Goal: Information Seeking & Learning: Learn about a topic

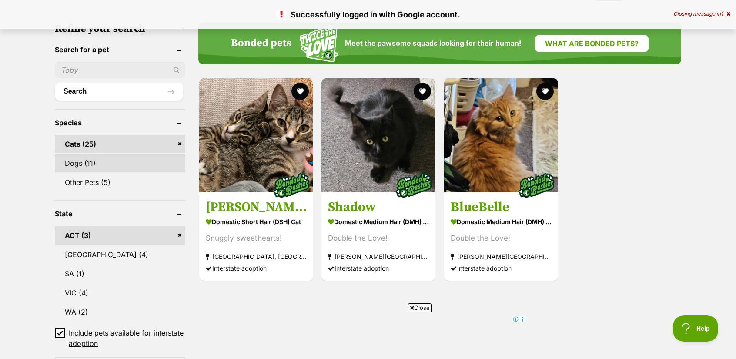
click at [148, 158] on link "Dogs (11)" at bounding box center [120, 163] width 131 height 18
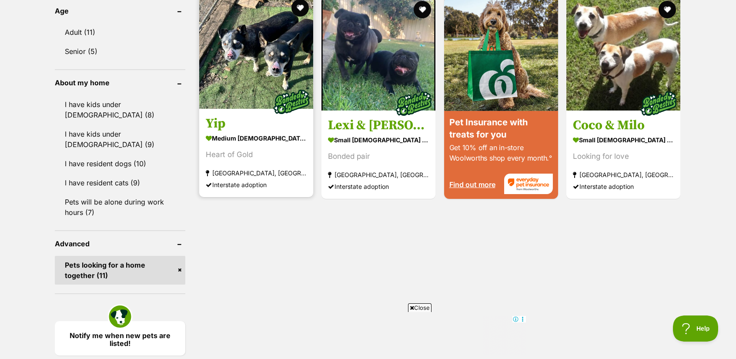
scroll to position [957, 0]
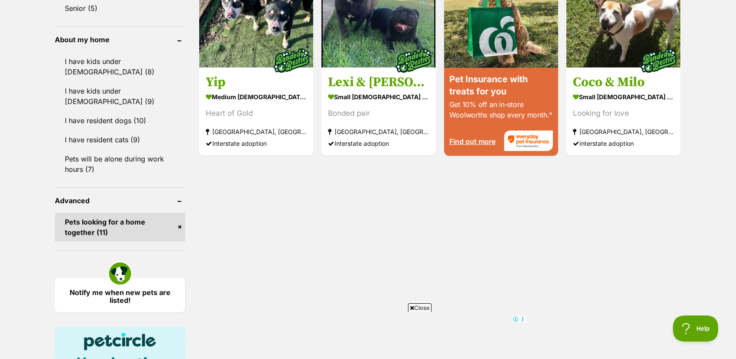
click at [178, 213] on link "Pets looking for a home together (11)" at bounding box center [120, 227] width 131 height 29
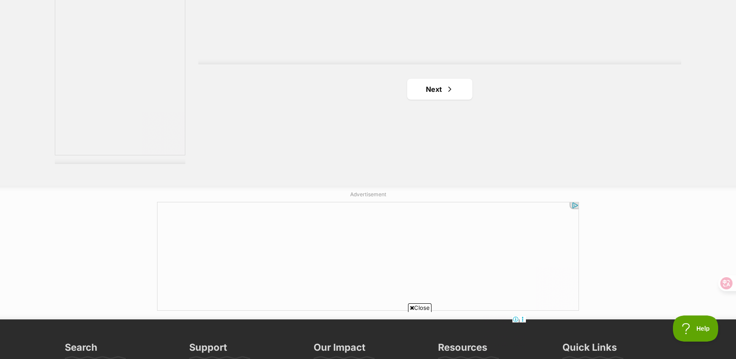
scroll to position [1653, 0]
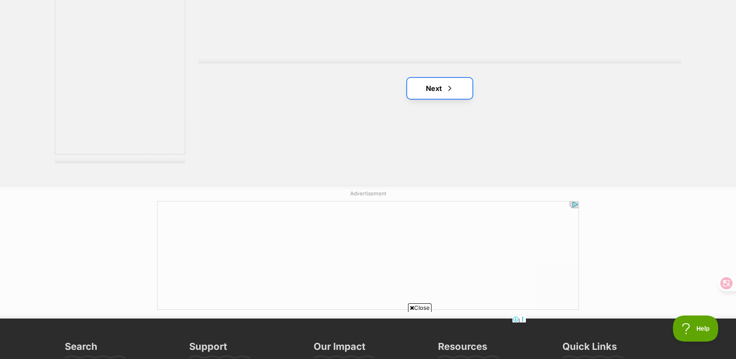
click at [441, 84] on link "Next" at bounding box center [439, 88] width 65 height 21
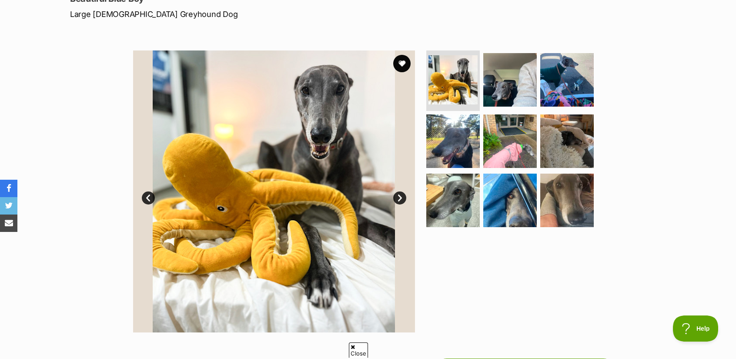
click at [404, 199] on link "Next" at bounding box center [399, 197] width 13 height 13
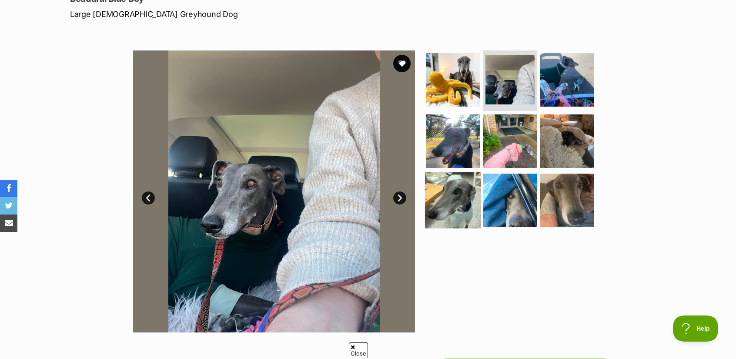
click at [460, 197] on img at bounding box center [453, 200] width 56 height 56
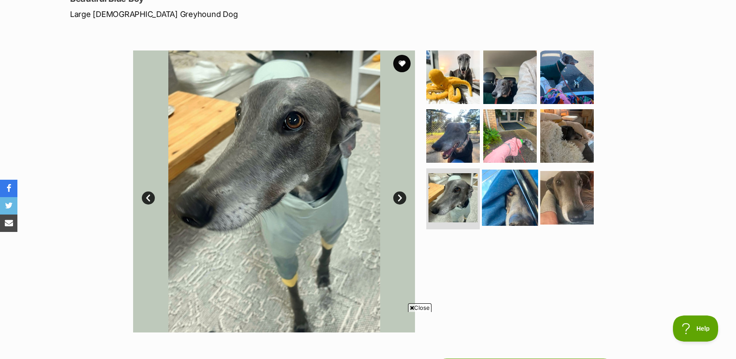
click at [522, 188] on img at bounding box center [510, 198] width 56 height 56
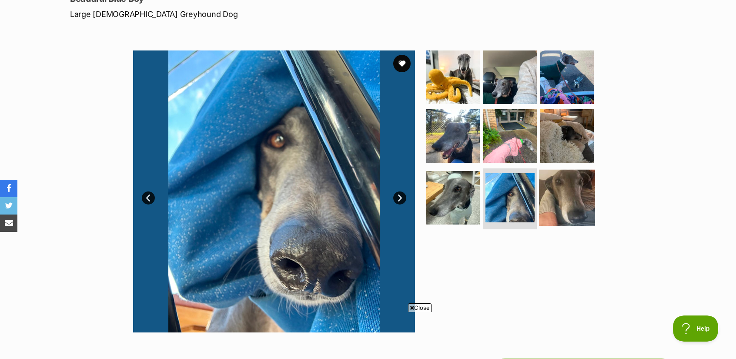
click at [558, 191] on img at bounding box center [567, 198] width 56 height 56
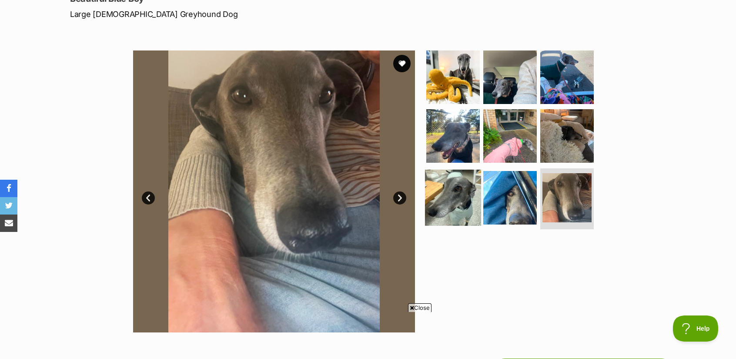
click at [452, 194] on img at bounding box center [453, 198] width 56 height 56
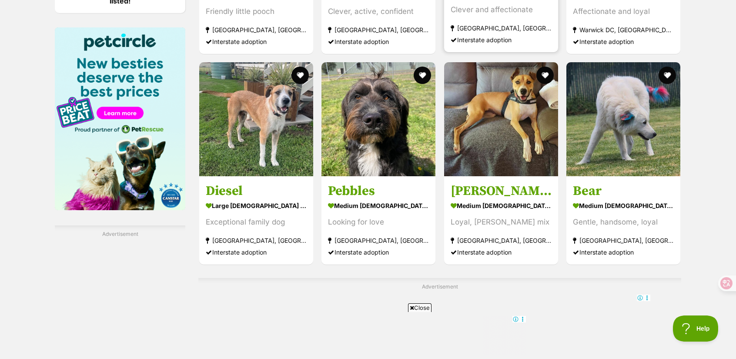
scroll to position [1566, 0]
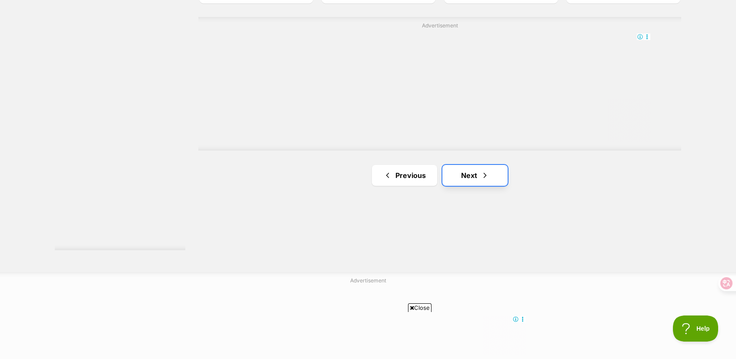
click at [482, 181] on span "Next page" at bounding box center [485, 175] width 9 height 10
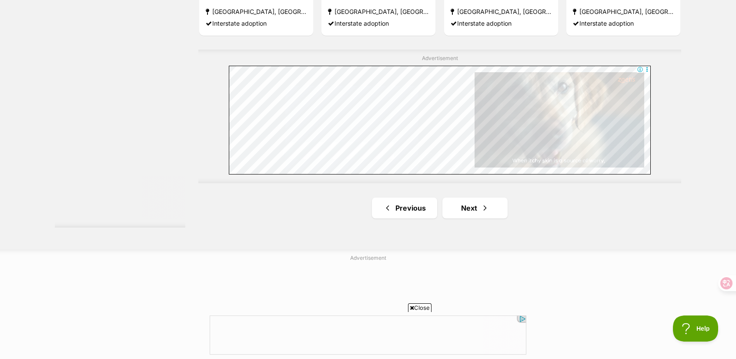
scroll to position [1566, 0]
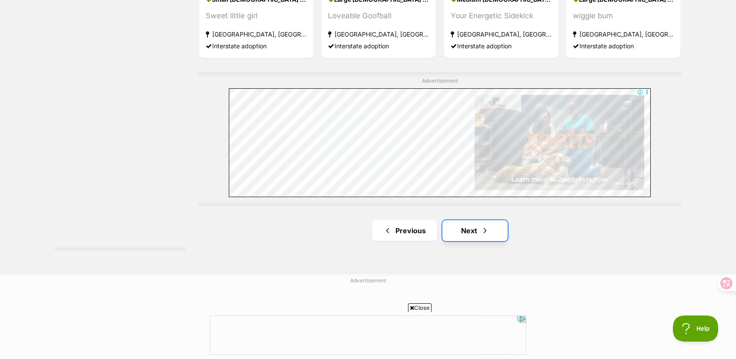
click at [475, 222] on link "Next" at bounding box center [474, 230] width 65 height 21
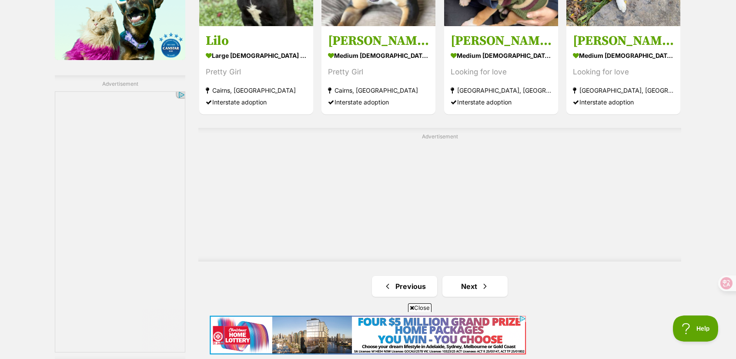
scroll to position [1479, 0]
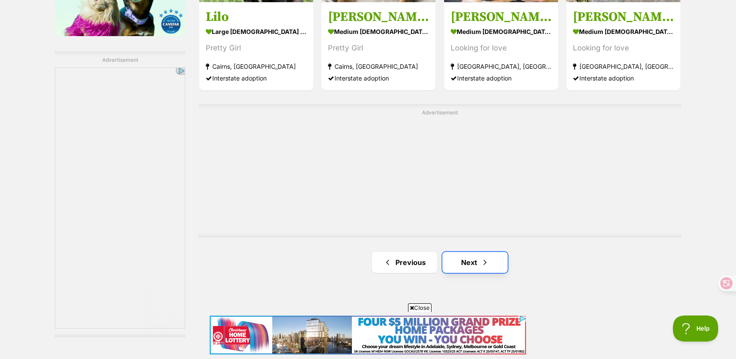
click at [455, 261] on link "Next" at bounding box center [474, 262] width 65 height 21
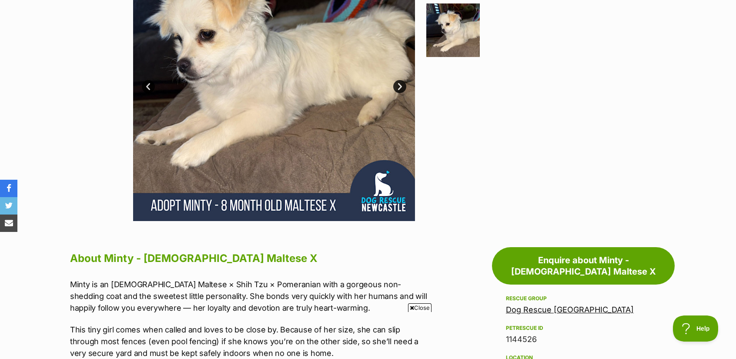
scroll to position [174, 0]
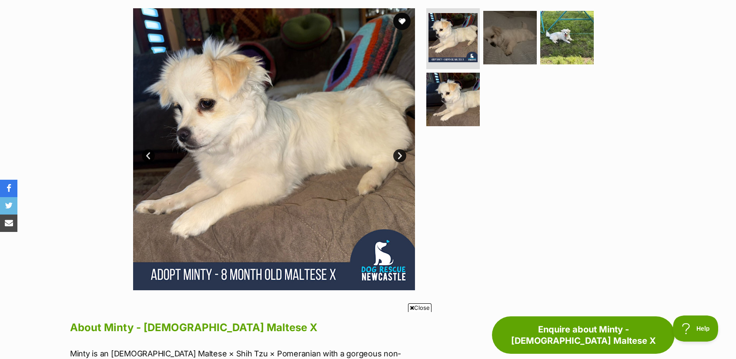
click at [397, 149] on link "Next" at bounding box center [399, 155] width 13 height 13
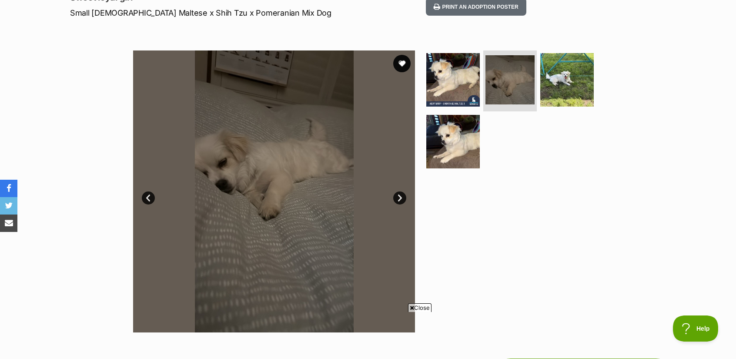
scroll to position [131, 0]
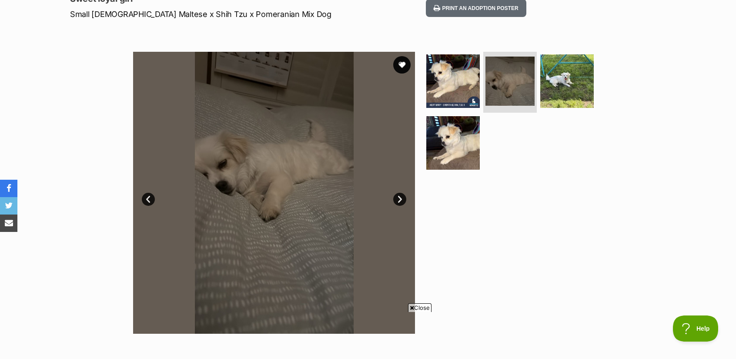
click at [697, 105] on div "Available 2 of 4 images 2 of 4 images 2 of 4 images 2 of 4 images Next Prev 1 2…" at bounding box center [368, 186] width 736 height 295
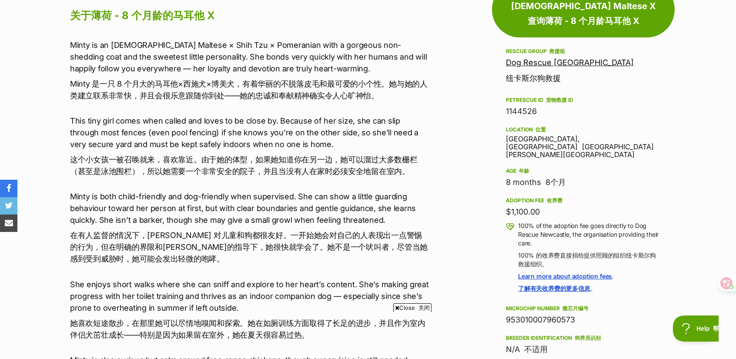
scroll to position [566, 0]
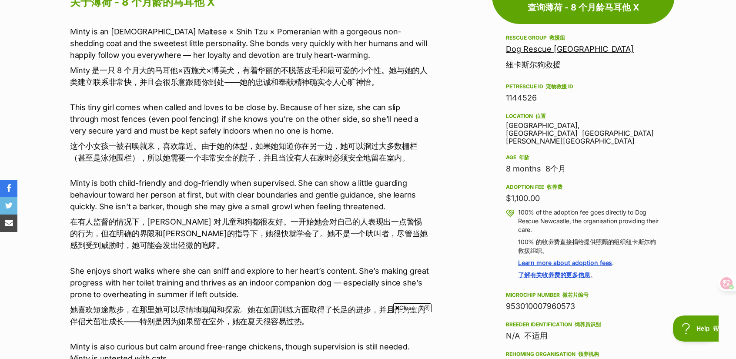
click at [240, 245] on font "在有人监督的情况下，[PERSON_NAME] 对儿童和狗都很友好。一开始她会对自己的人表现出一点警惕的行为，但在明确的界限和[PERSON_NAME]的指导…" at bounding box center [249, 233] width 359 height 35
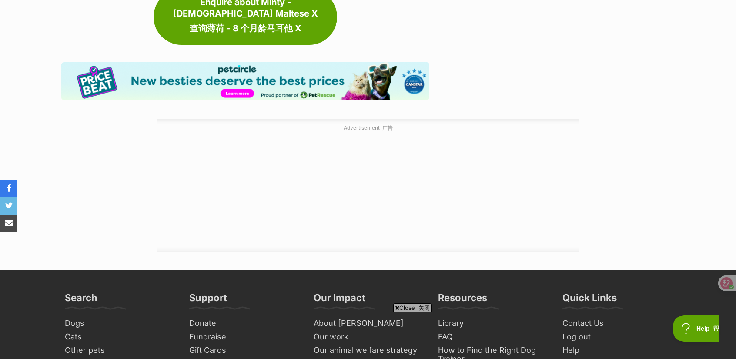
scroll to position [1741, 0]
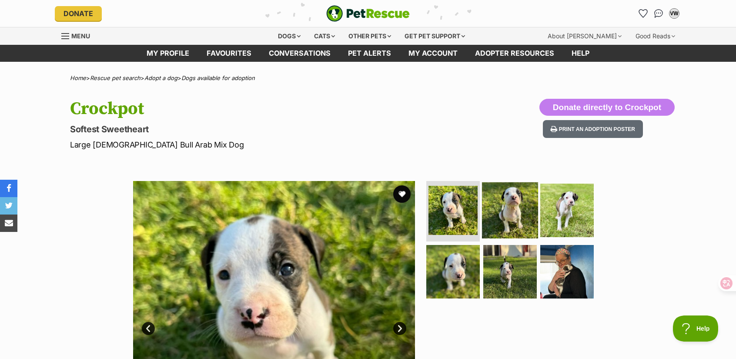
click at [511, 218] on img at bounding box center [510, 210] width 56 height 56
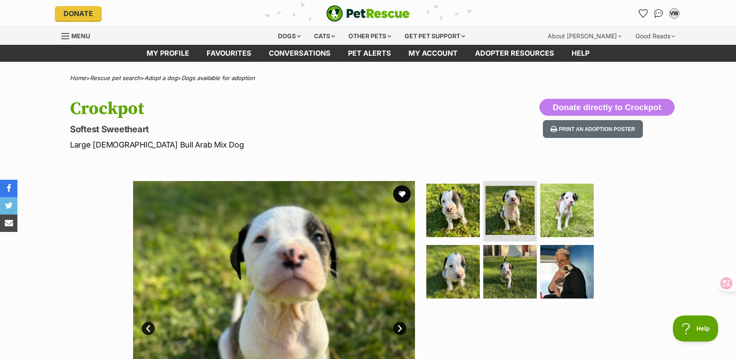
click at [593, 221] on ul at bounding box center [514, 243] width 178 height 124
click at [565, 258] on img at bounding box center [567, 272] width 56 height 56
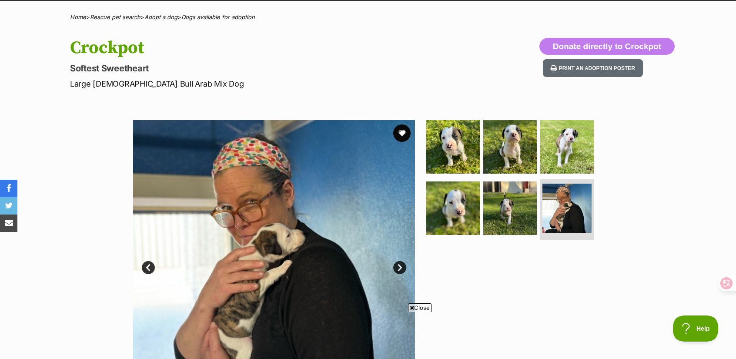
scroll to position [87, 0]
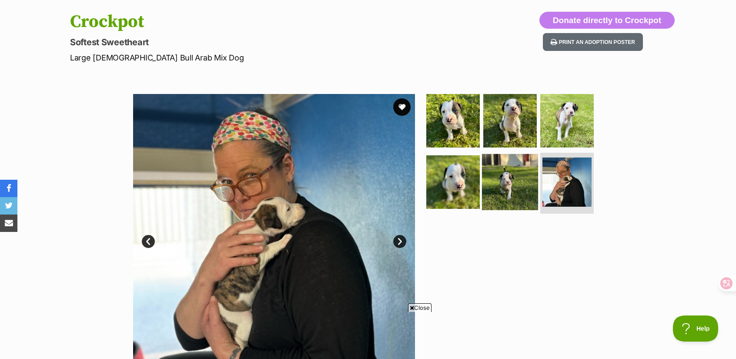
click at [526, 194] on img at bounding box center [510, 182] width 56 height 56
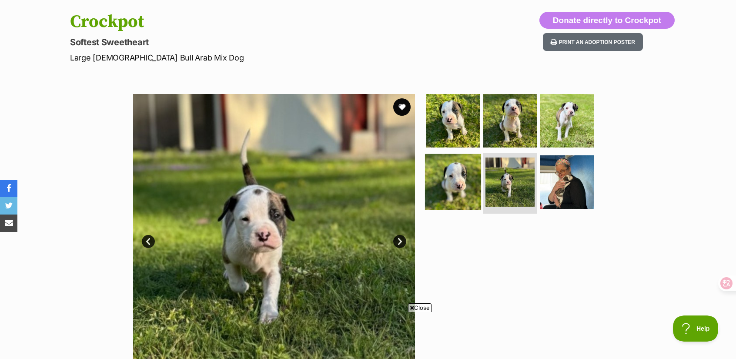
click at [465, 193] on img at bounding box center [453, 182] width 56 height 56
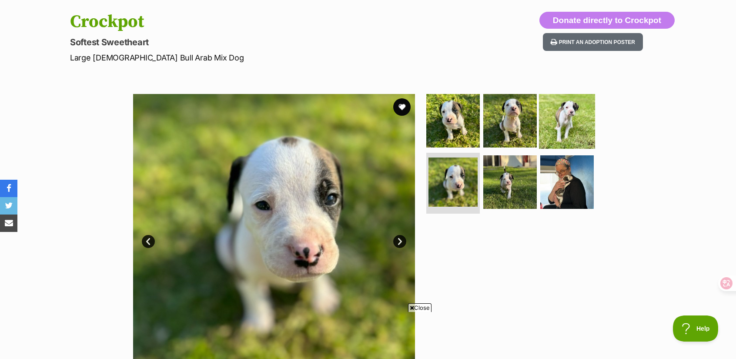
click at [556, 139] on img at bounding box center [567, 120] width 56 height 56
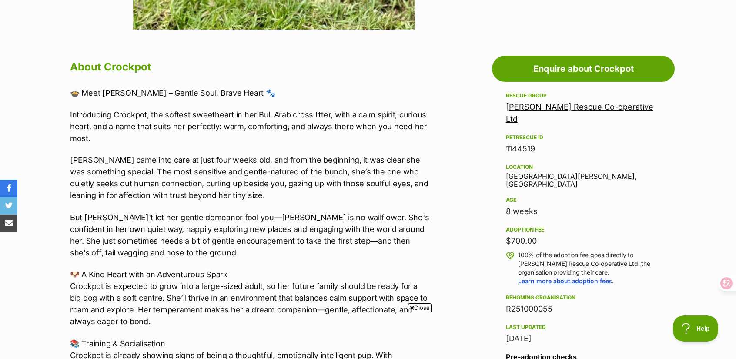
scroll to position [435, 0]
